Goal: Communication & Community: Answer question/provide support

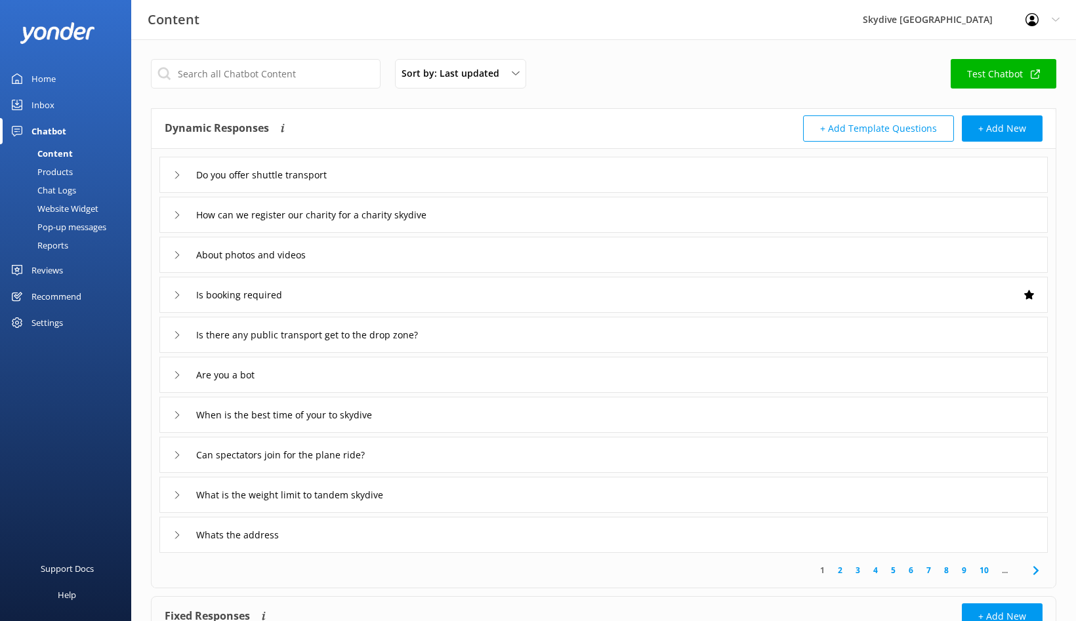
click at [55, 108] on link "Inbox" at bounding box center [65, 105] width 131 height 26
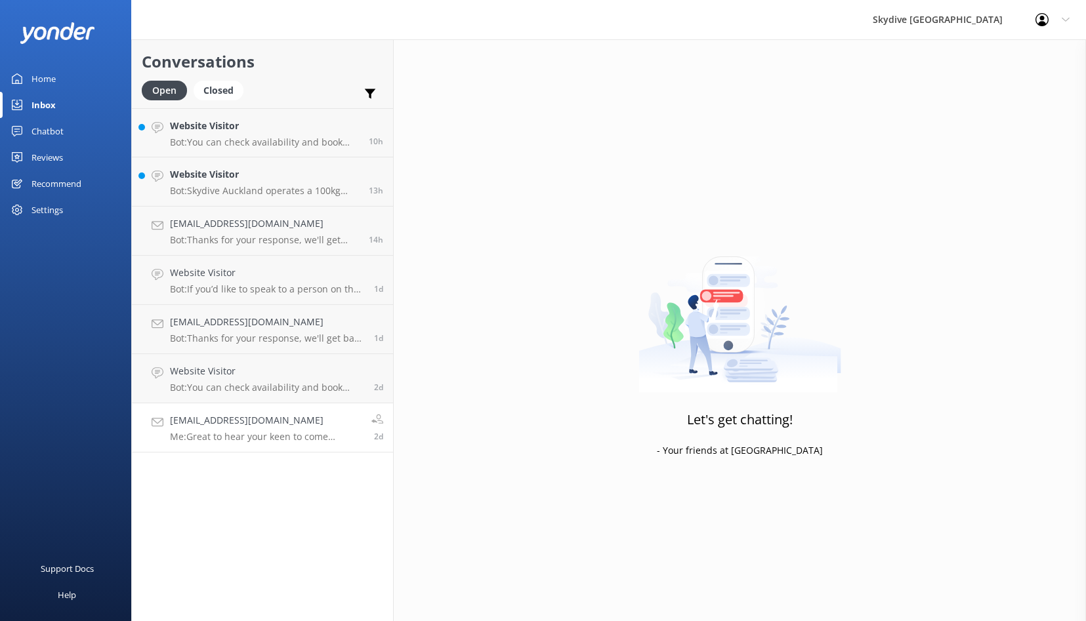
click at [287, 428] on div "[EMAIL_ADDRESS][DOMAIN_NAME] Me: Great to hear your keen to come skydive with u…" at bounding box center [266, 427] width 192 height 29
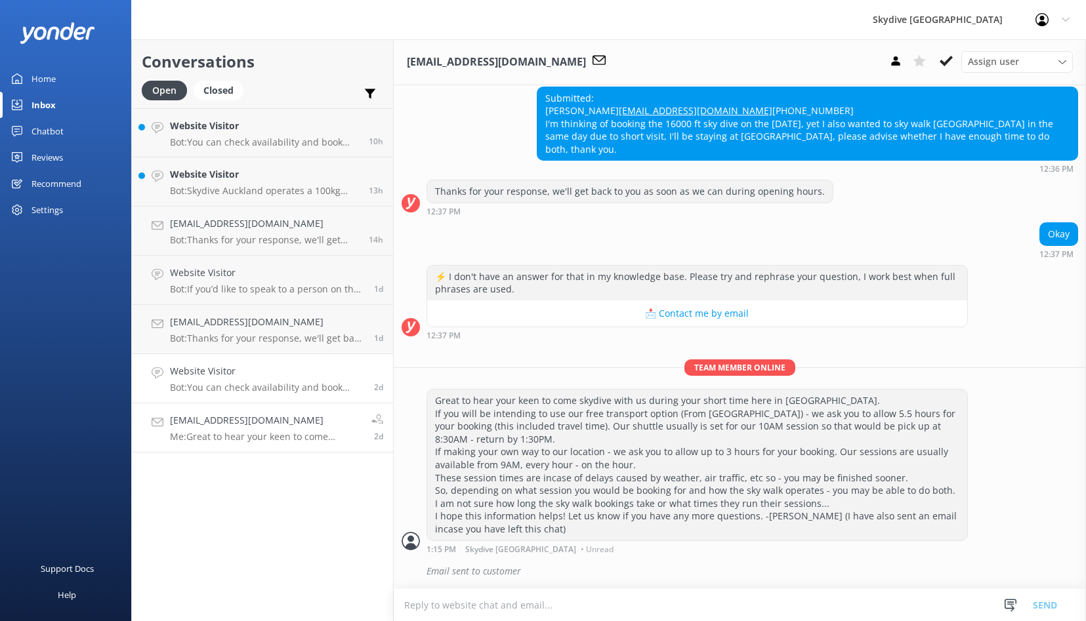
scroll to position [500, 0]
click at [291, 432] on p "Me: Great to hear your keen to come skydive with us during your short time here…" at bounding box center [266, 437] width 192 height 12
click at [251, 389] on p "Bot: You can check availability and book your skydiving experience on our websi…" at bounding box center [267, 388] width 194 height 12
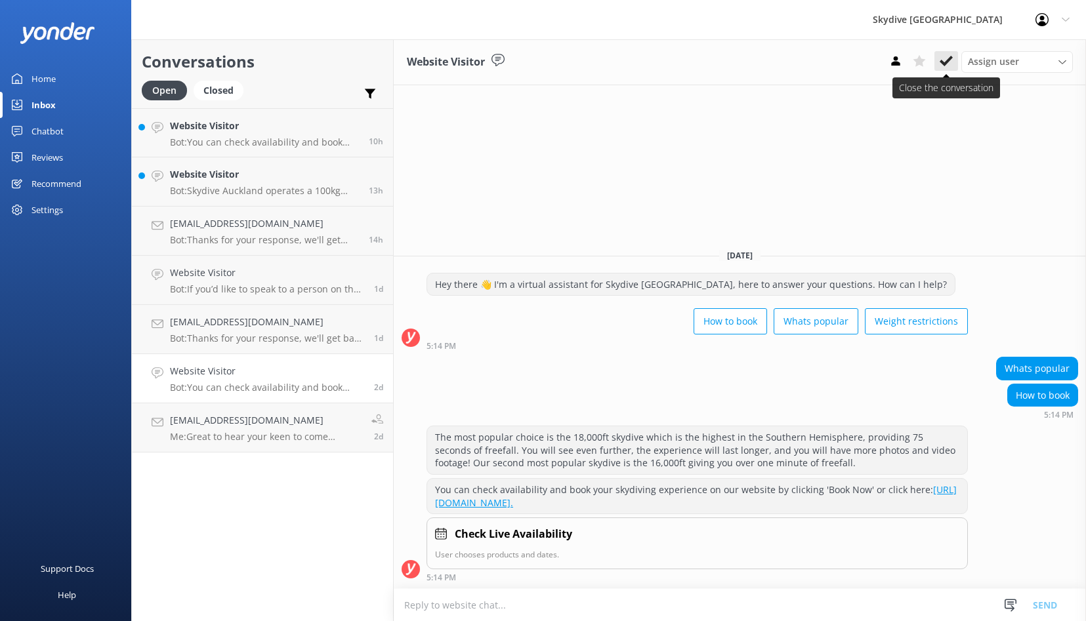
click at [948, 62] on icon at bounding box center [945, 60] width 13 height 13
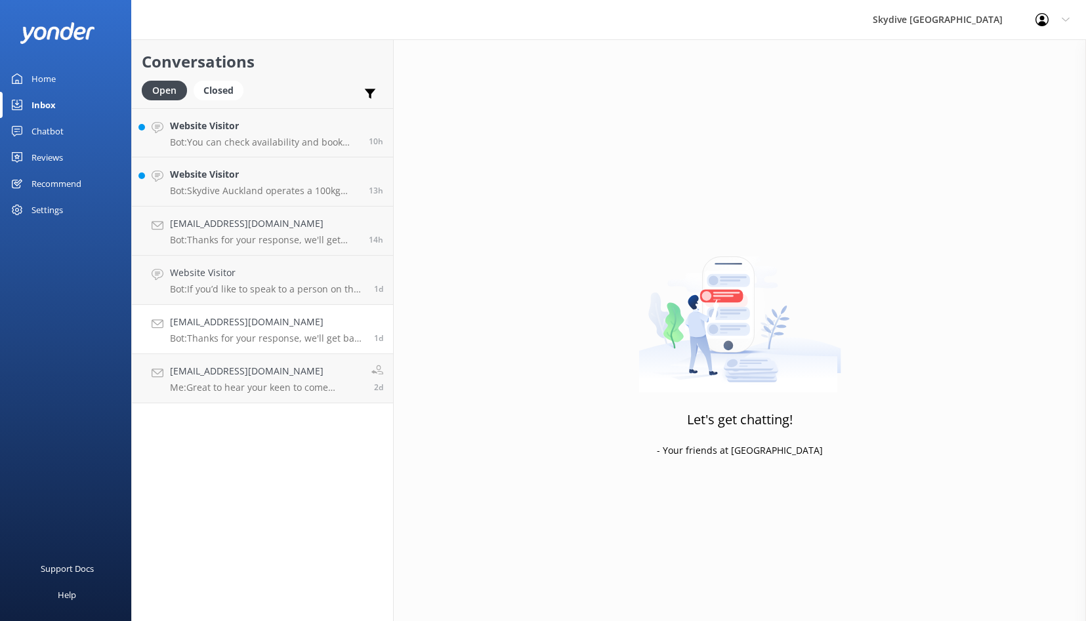
click at [292, 325] on h4 "[EMAIL_ADDRESS][DOMAIN_NAME]" at bounding box center [267, 322] width 194 height 14
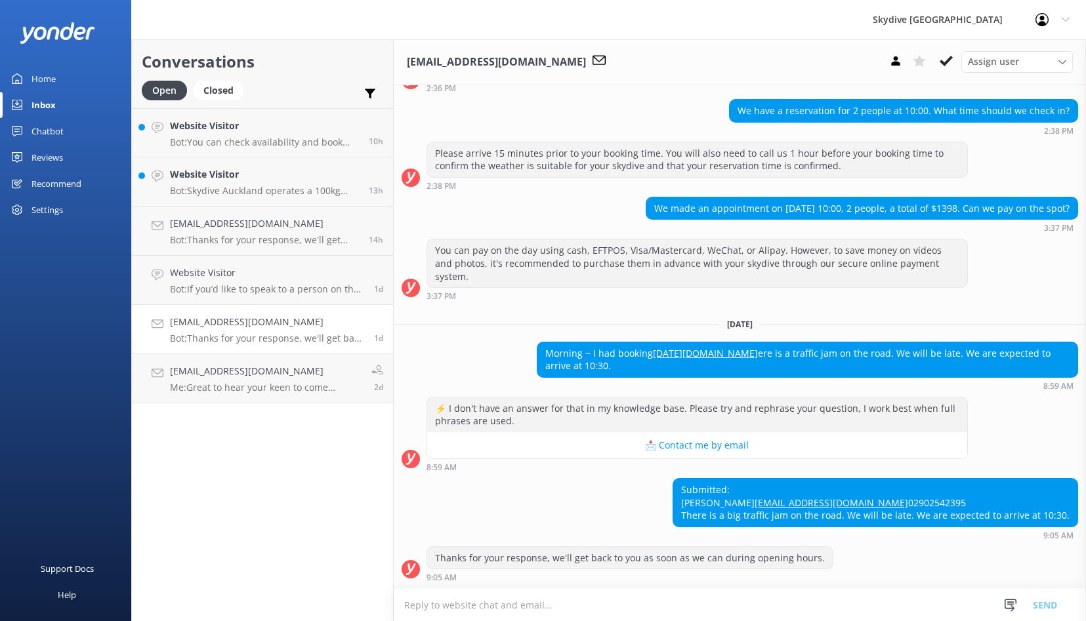
scroll to position [1023, 0]
click at [283, 281] on div "Website Visitor Bot: If you’d like to speak to a person on the Skydive Auckland…" at bounding box center [267, 280] width 194 height 29
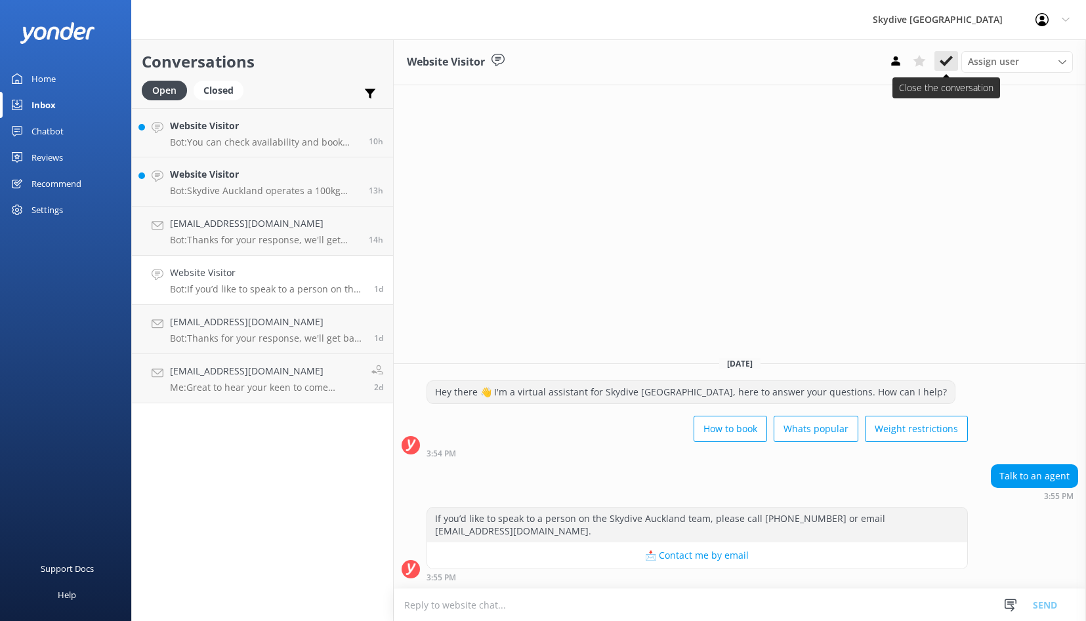
click at [944, 60] on icon at bounding box center [945, 60] width 13 height 13
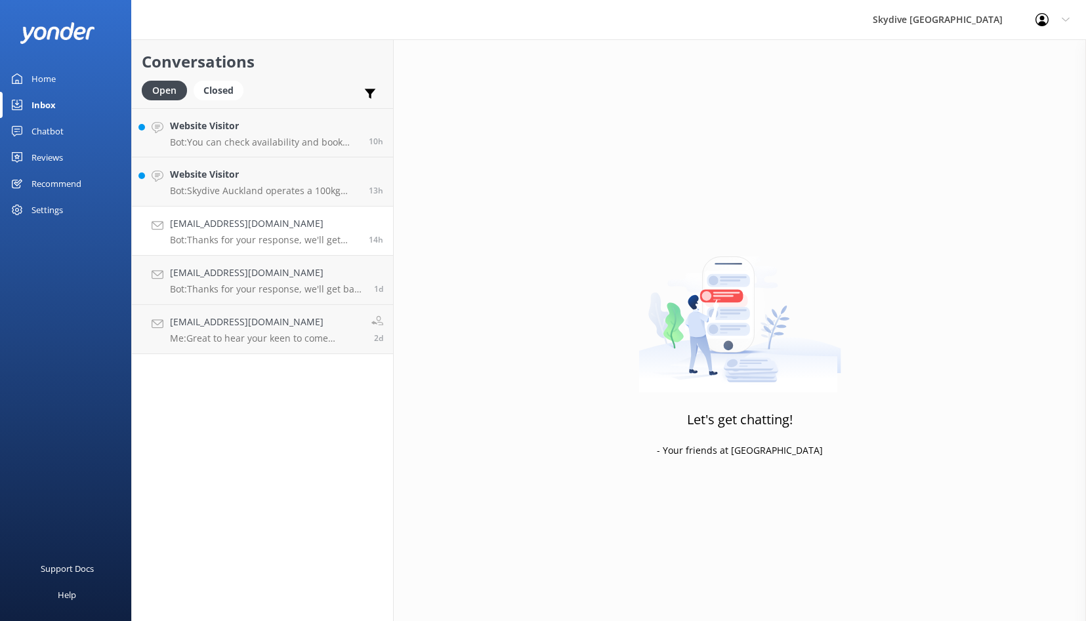
click at [253, 235] on p "Bot: Thanks for your response, we'll get back to you as soon as we can during o…" at bounding box center [264, 240] width 189 height 12
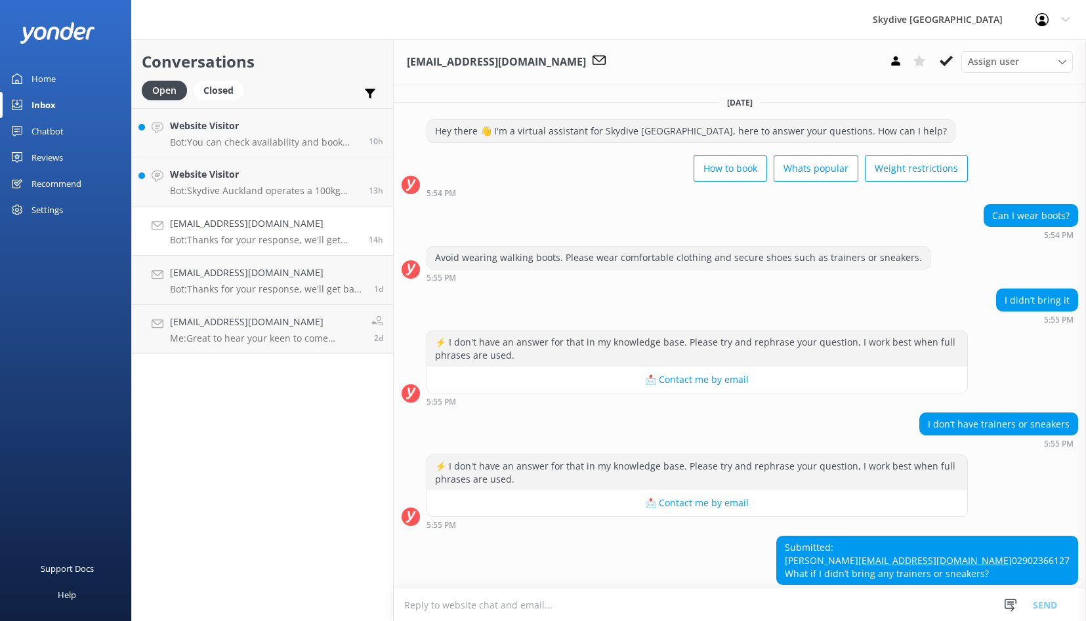
scroll to position [83, 0]
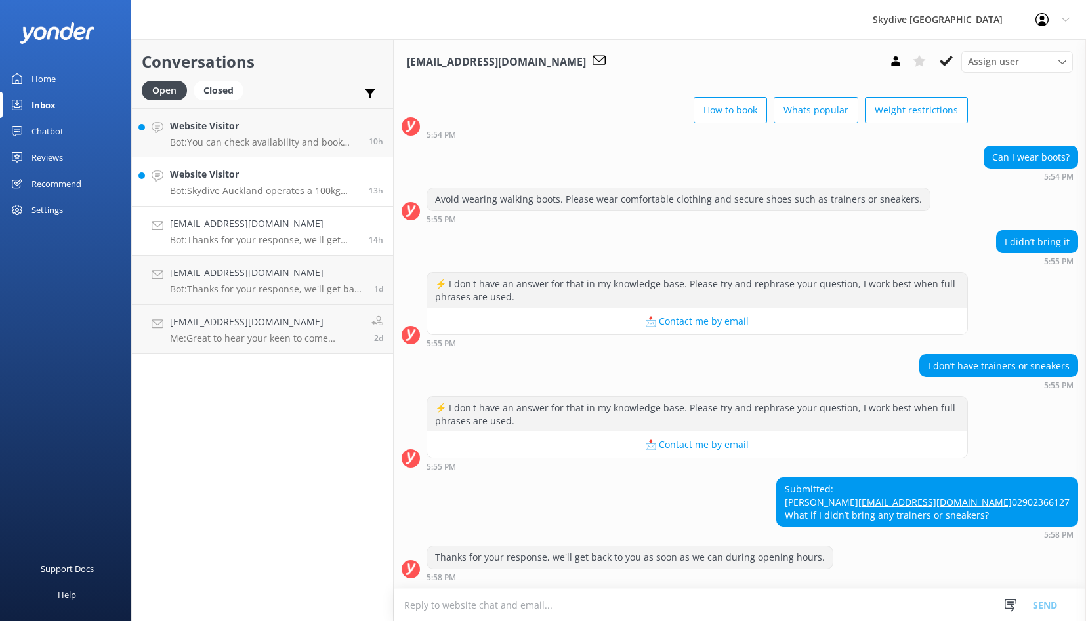
click at [267, 188] on p "Bot: Skydive Auckland operates a 100kg weight restriction for tandem skydiving.…" at bounding box center [264, 191] width 189 height 12
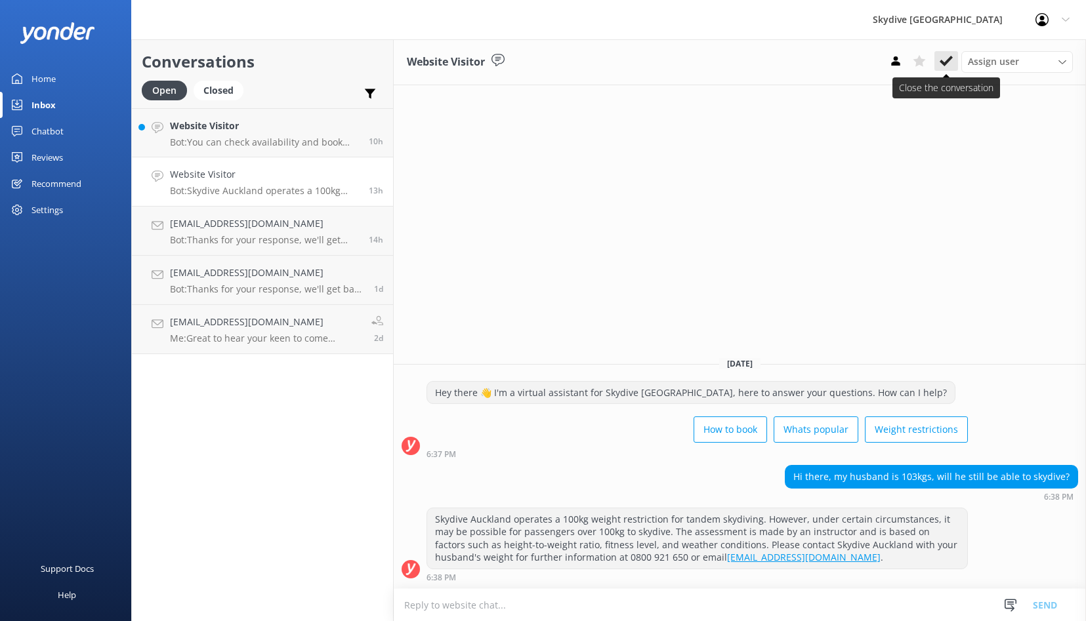
click at [947, 66] on icon at bounding box center [945, 60] width 13 height 13
click at [275, 136] on p "Bot: You can check availability and book your skydiving experience on our websi…" at bounding box center [264, 142] width 189 height 12
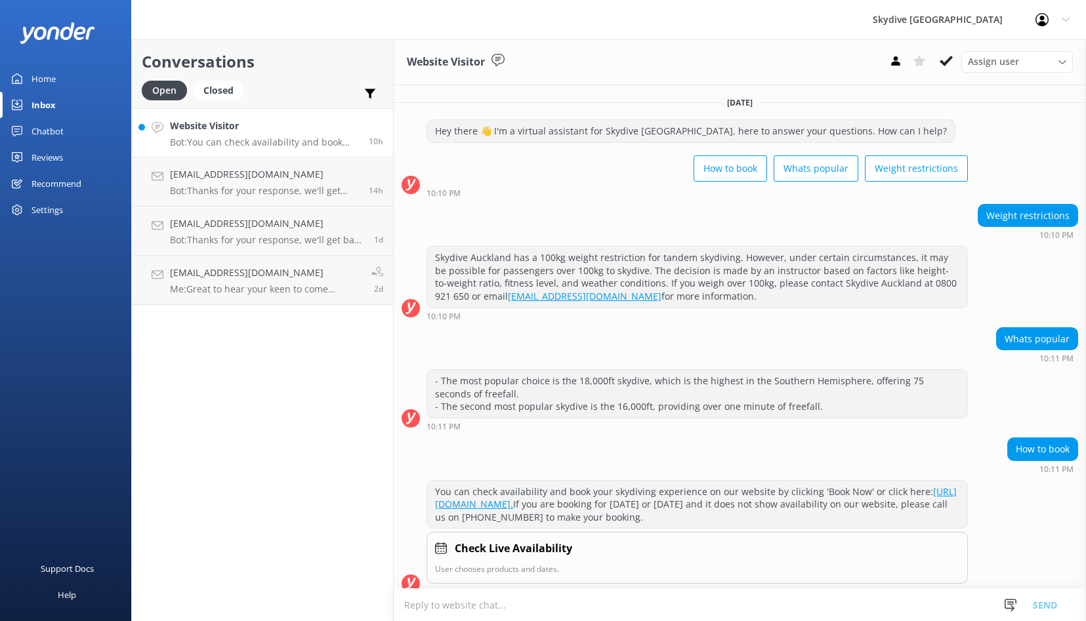
scroll to position [14, 0]
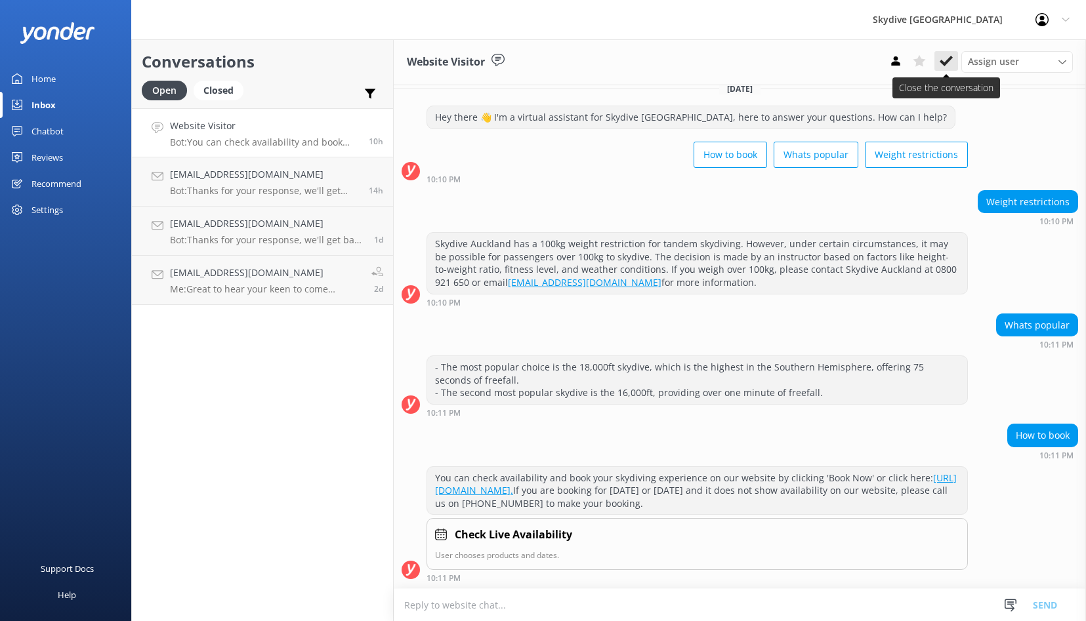
click at [949, 60] on use at bounding box center [945, 61] width 13 height 10
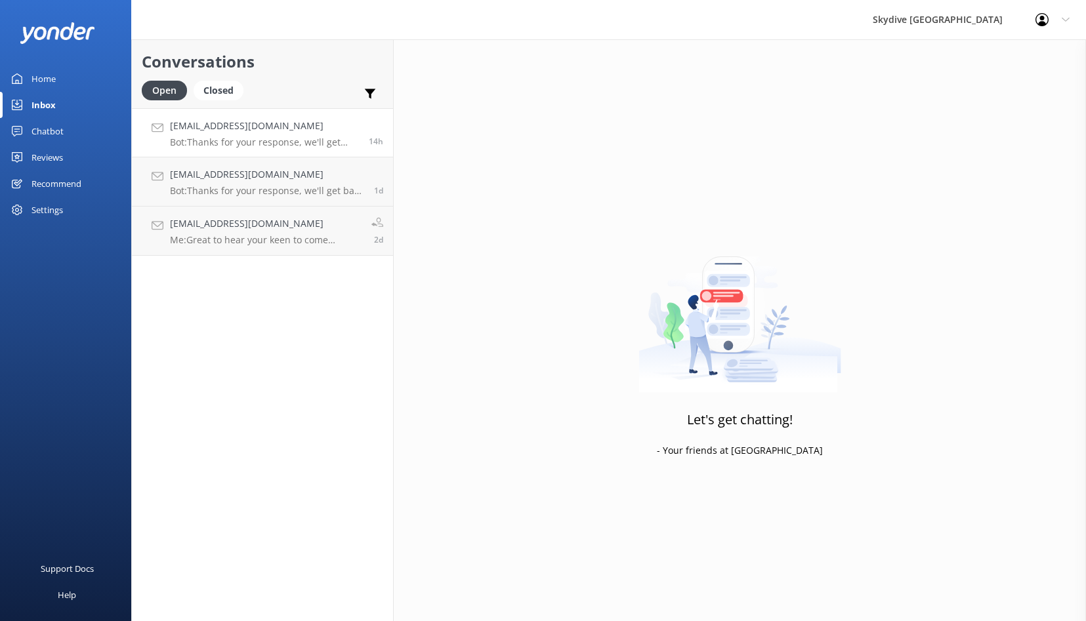
click at [252, 139] on p "Bot: Thanks for your response, we'll get back to you as soon as we can during o…" at bounding box center [264, 142] width 189 height 12
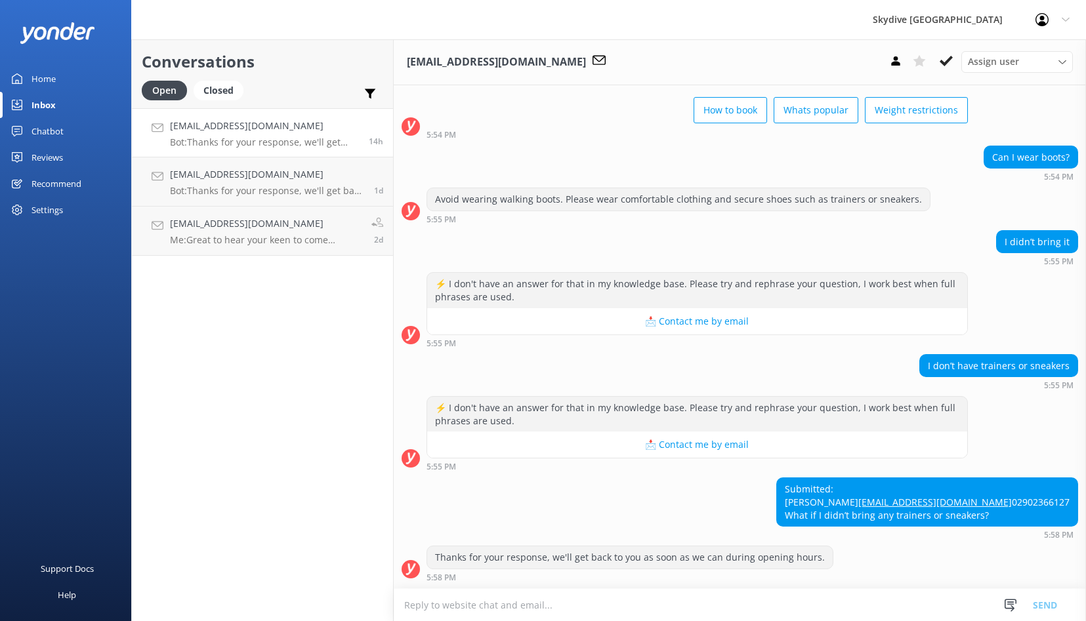
scroll to position [83, 0]
click at [943, 67] on icon at bounding box center [945, 60] width 13 height 13
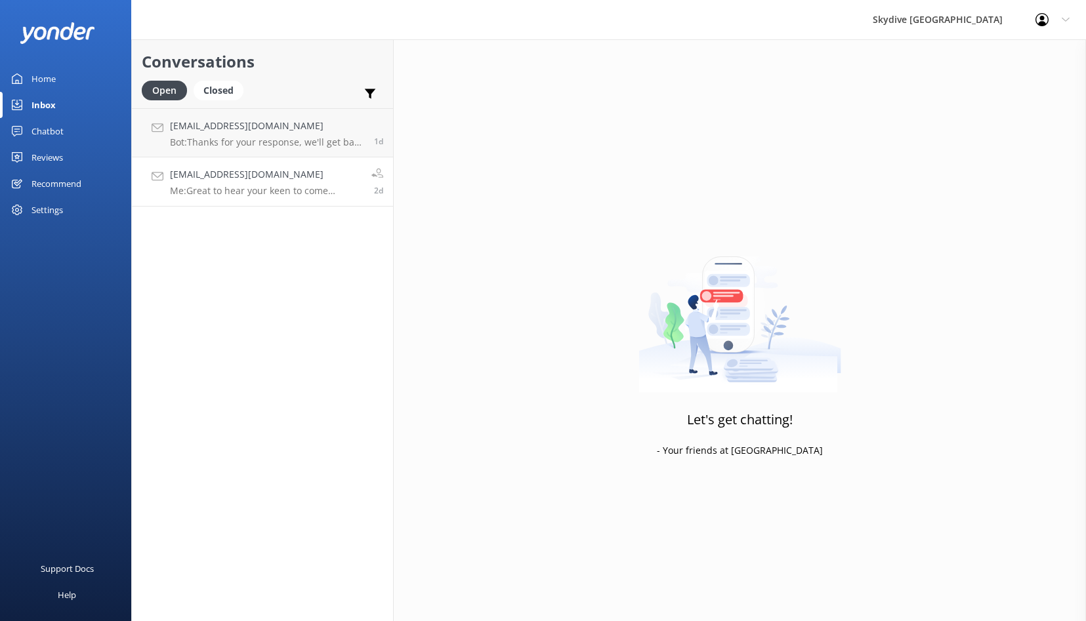
click at [213, 188] on p "Me: Great to hear your keen to come skydive with us during your short time here…" at bounding box center [266, 191] width 192 height 12
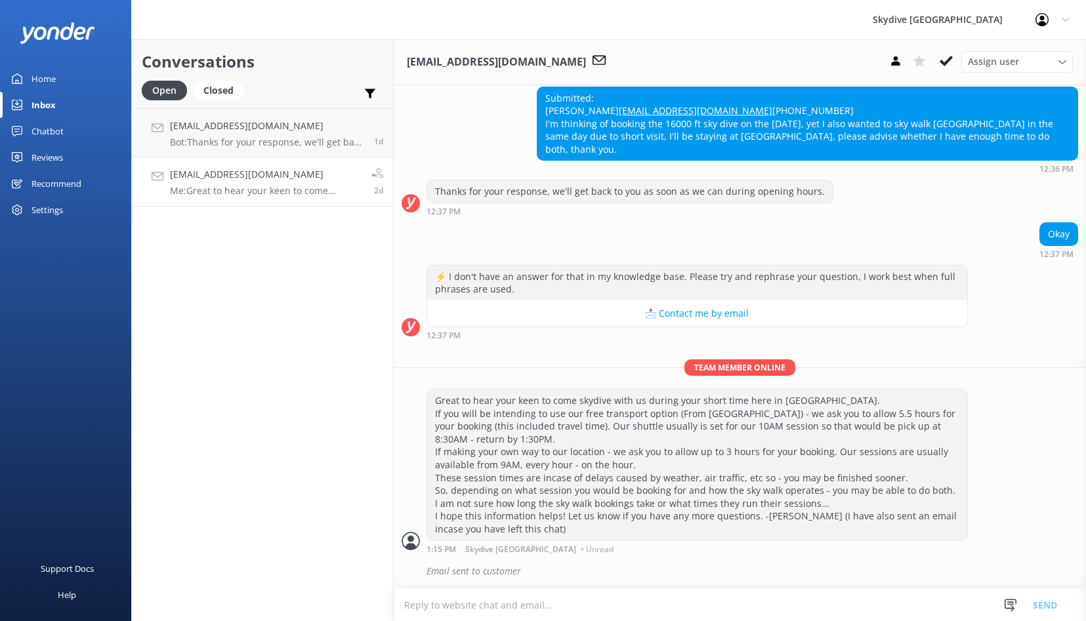
scroll to position [500, 0]
click at [950, 60] on icon at bounding box center [945, 60] width 13 height 13
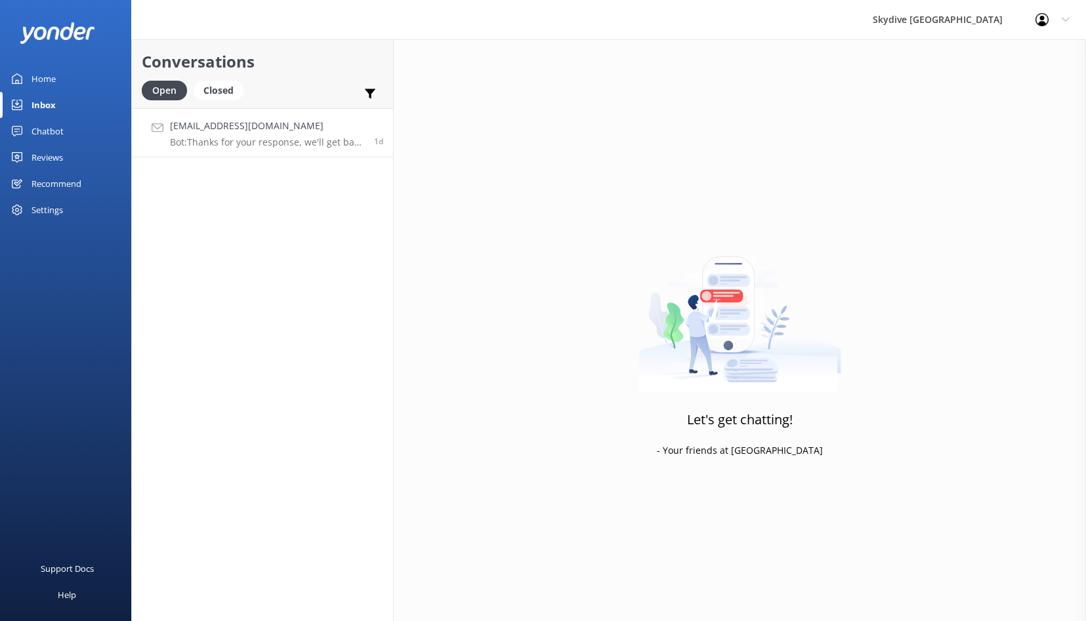
click at [247, 146] on p "Bot: Thanks for your response, we'll get back to you as soon as we can during o…" at bounding box center [267, 142] width 194 height 12
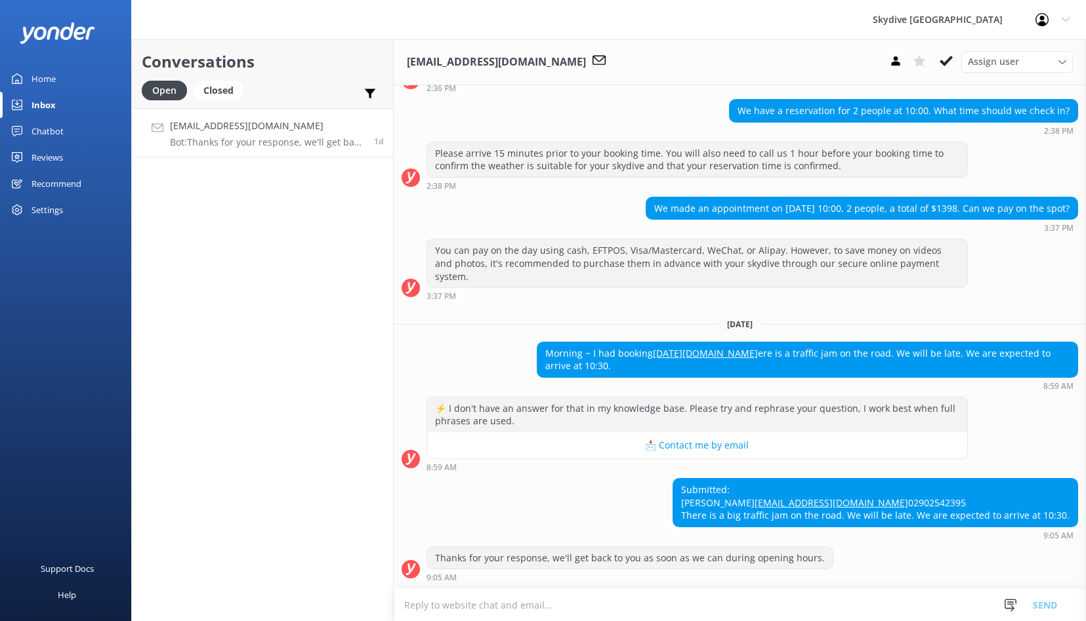
scroll to position [1023, 0]
click at [948, 61] on use at bounding box center [945, 61] width 13 height 10
